Goal: Task Accomplishment & Management: Manage account settings

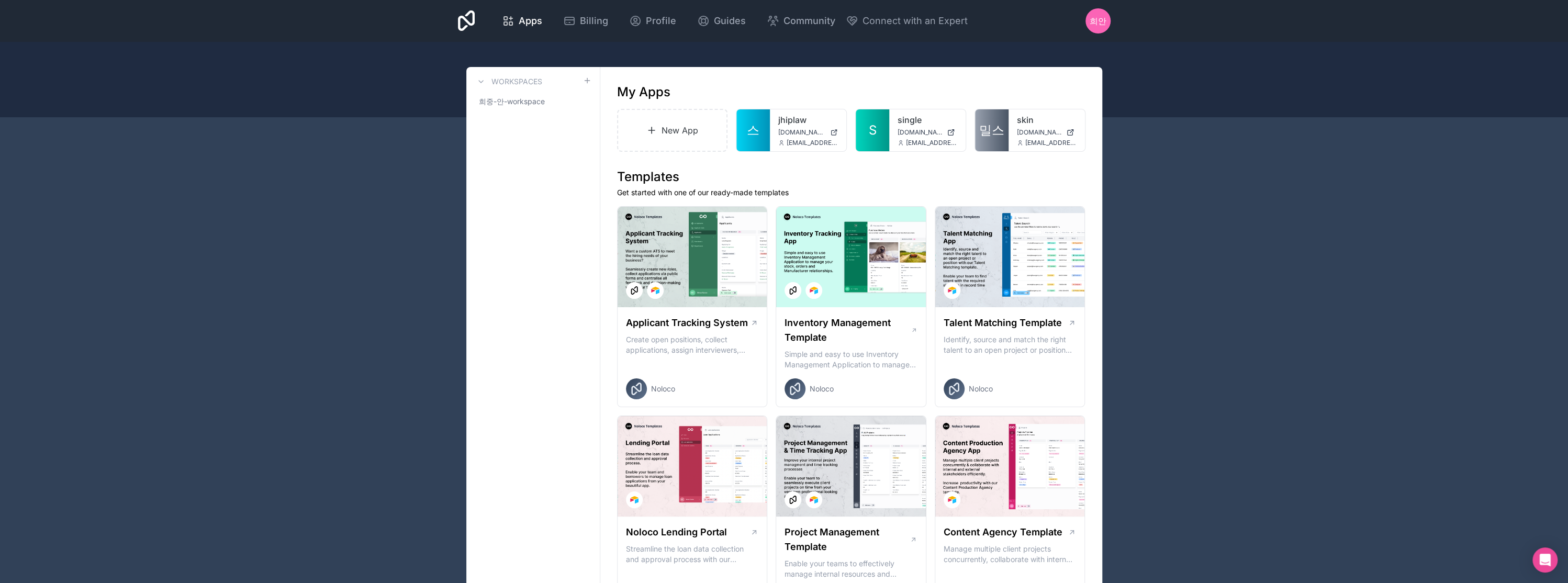
click at [1101, 21] on span "희안" at bounding box center [1097, 20] width 17 height 12
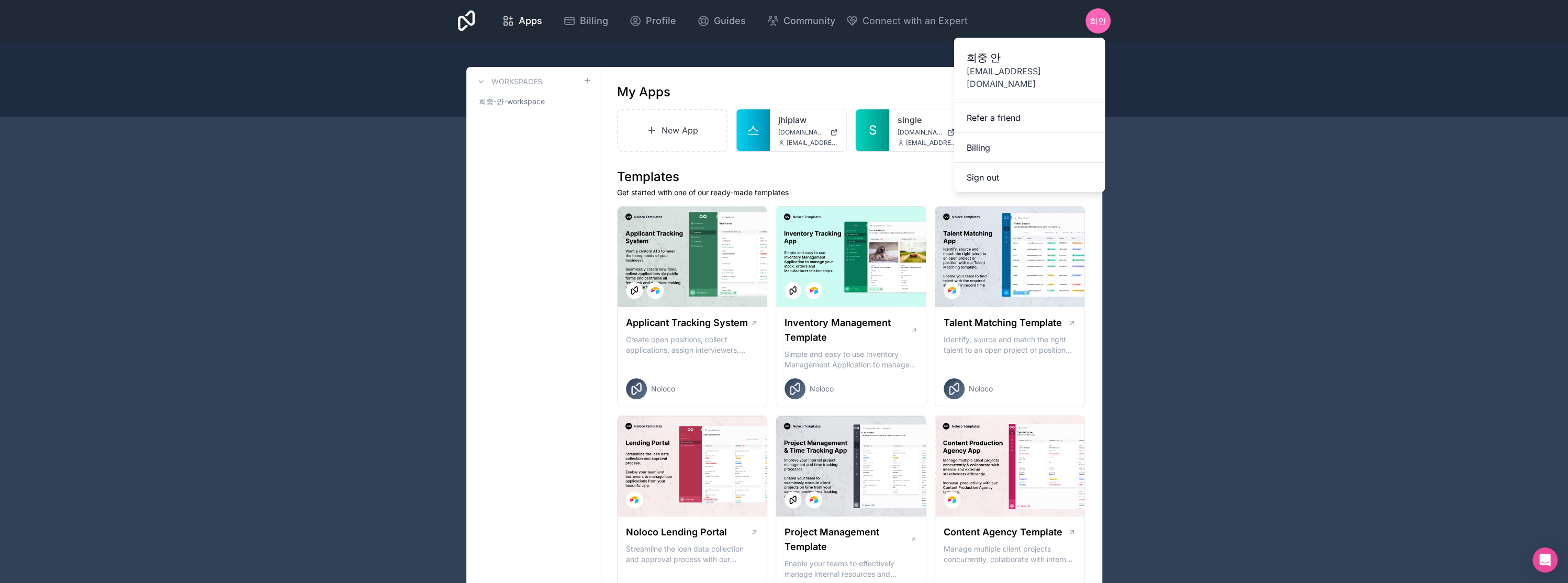
click at [1017, 135] on link "Billing" at bounding box center [1029, 148] width 150 height 30
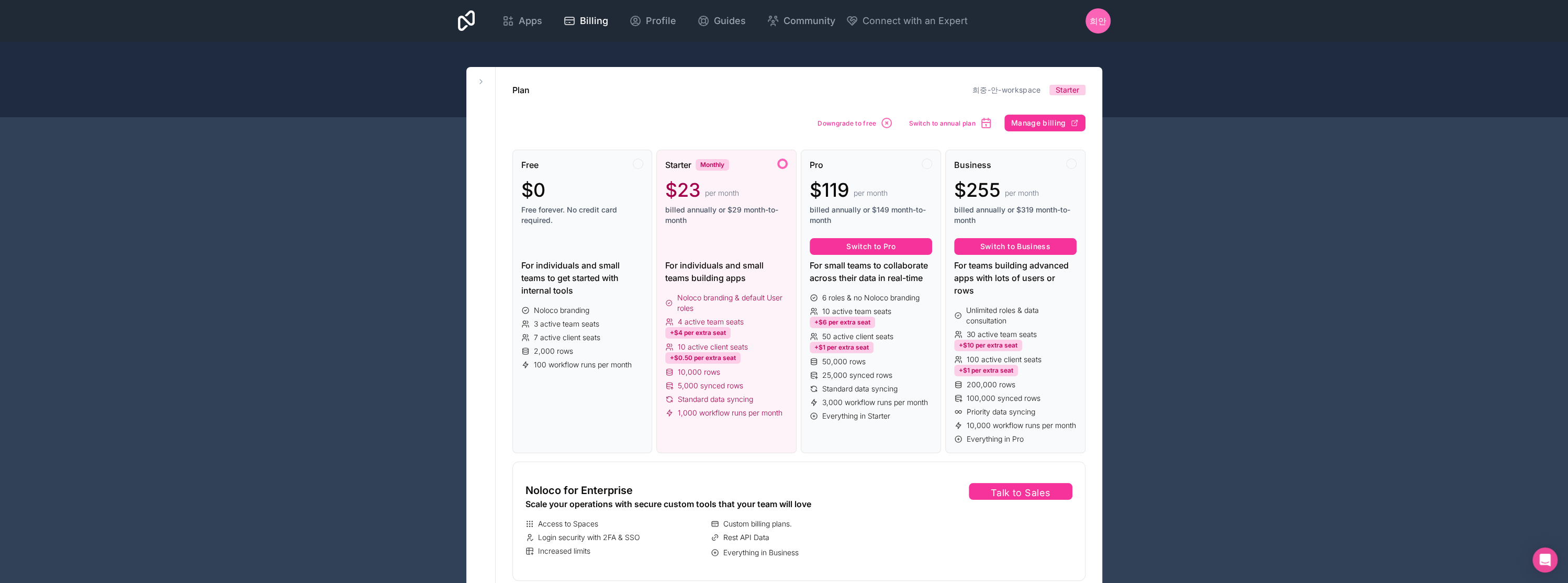
click at [583, 243] on div at bounding box center [582, 246] width 122 height 17
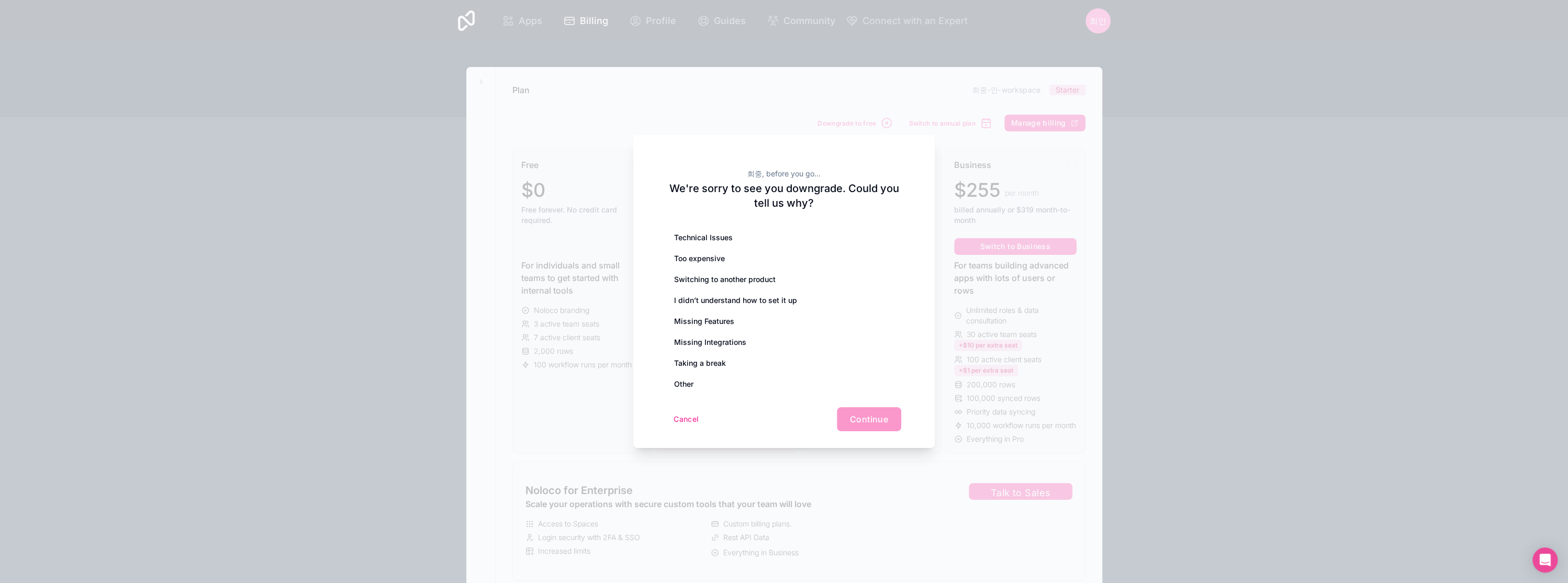
click at [862, 422] on div "Cancel Continue" at bounding box center [784, 419] width 235 height 24
drag, startPoint x: 746, startPoint y: 189, endPoint x: 810, endPoint y: 214, distance: 68.7
click at [810, 214] on div "희중, before you go... We're sorry to see you downgrade. Could you tell us why? T…" at bounding box center [784, 292] width 302 height 313
click at [688, 261] on div "Too expensive" at bounding box center [784, 258] width 235 height 21
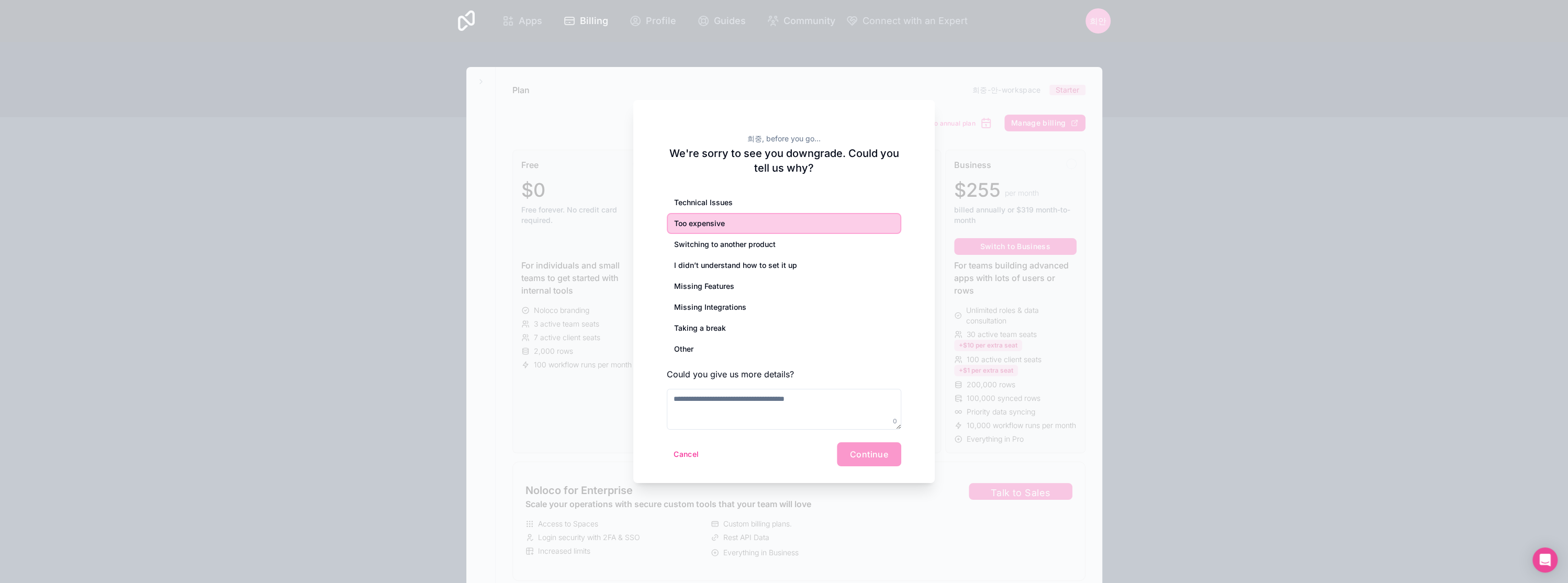
click at [882, 458] on div "Cancel Continue" at bounding box center [784, 454] width 235 height 24
click at [784, 415] on textarea at bounding box center [784, 409] width 235 height 41
type textarea "**********"
click at [857, 458] on span "Continue" at bounding box center [869, 454] width 38 height 11
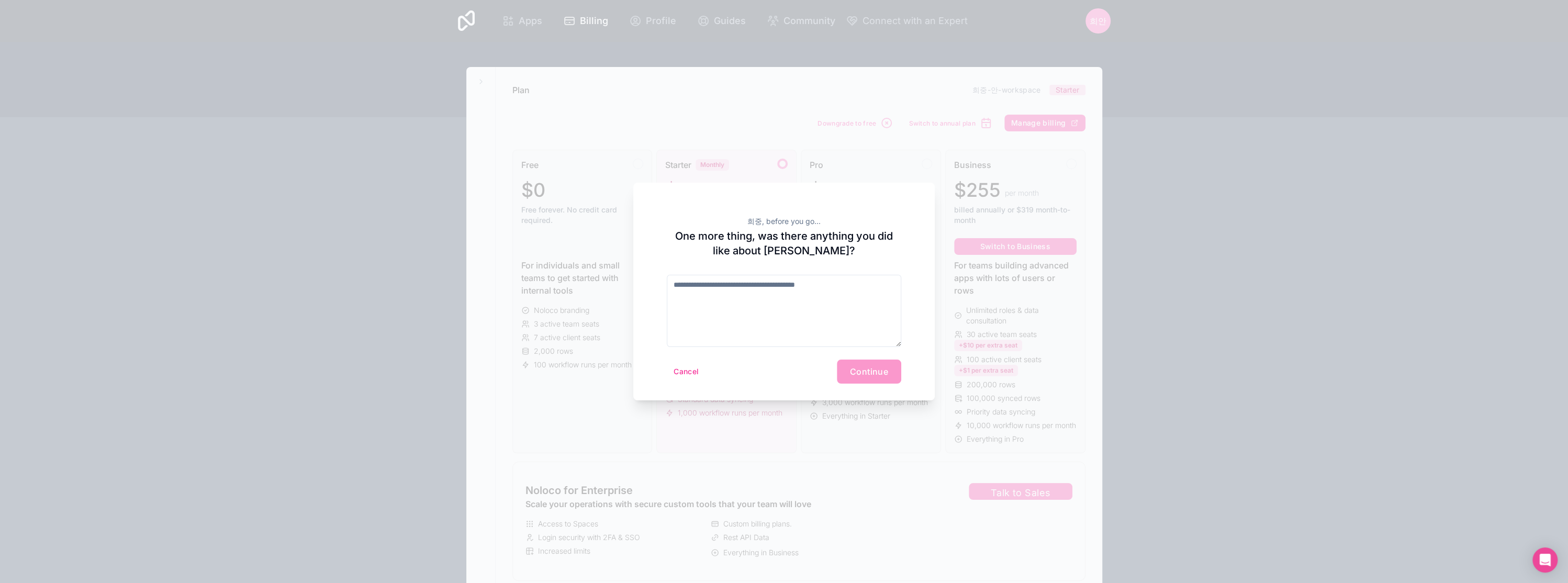
click at [856, 371] on div "Cancel Continue" at bounding box center [784, 371] width 235 height 24
click at [811, 312] on textarea at bounding box center [784, 311] width 235 height 72
type textarea "**********"
click at [876, 377] on button "Continue" at bounding box center [869, 371] width 64 height 24
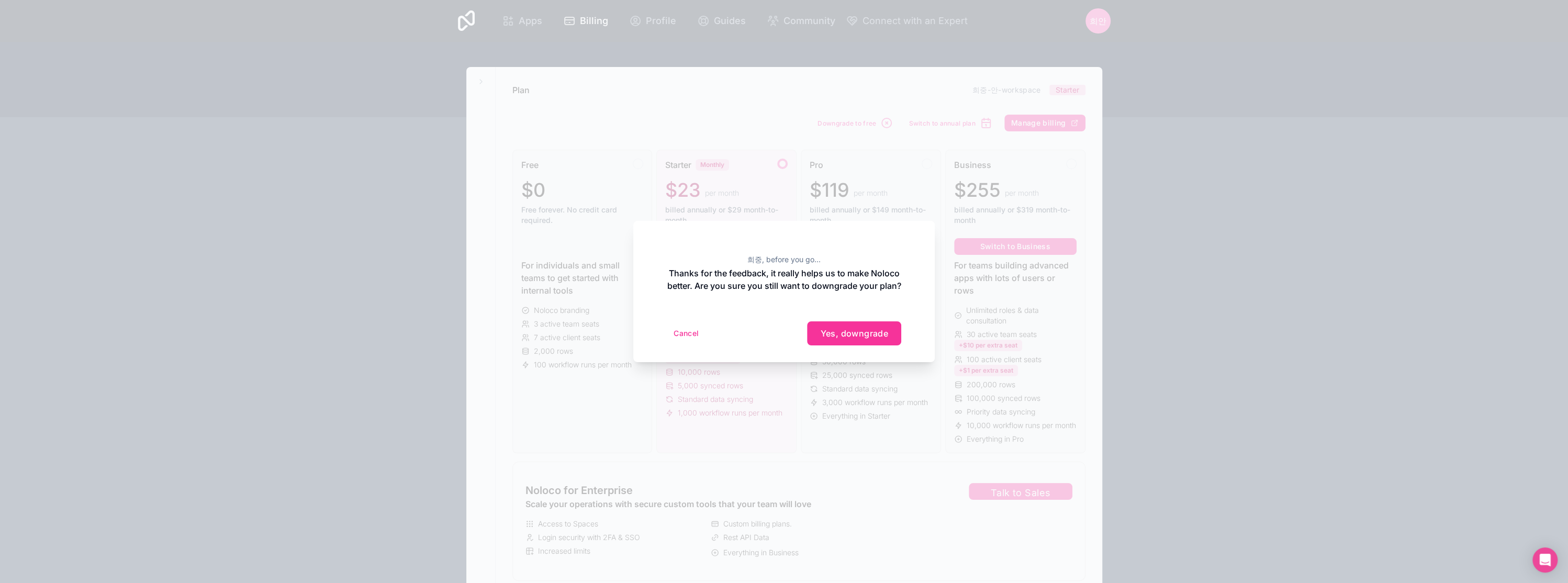
click at [863, 339] on span "Yes, downgrade" at bounding box center [854, 333] width 68 height 11
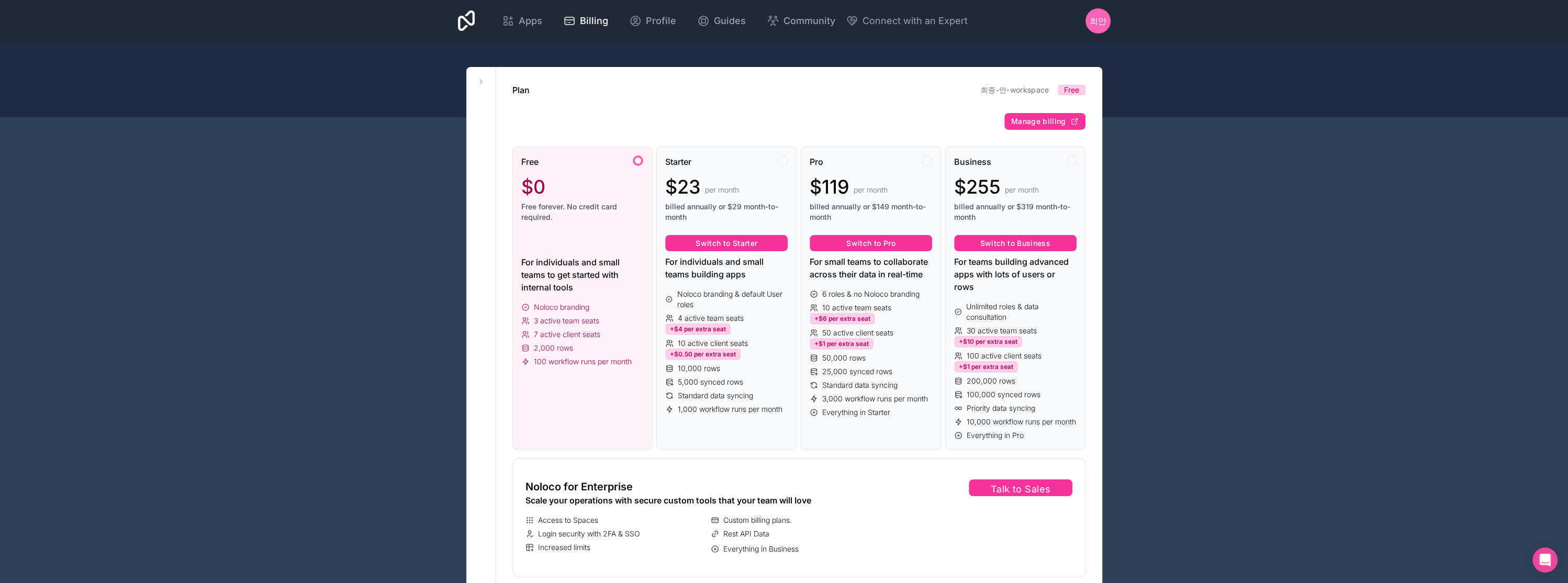
click at [1040, 126] on button "Manage billing" at bounding box center [1045, 121] width 81 height 17
